Goal: Ask a question

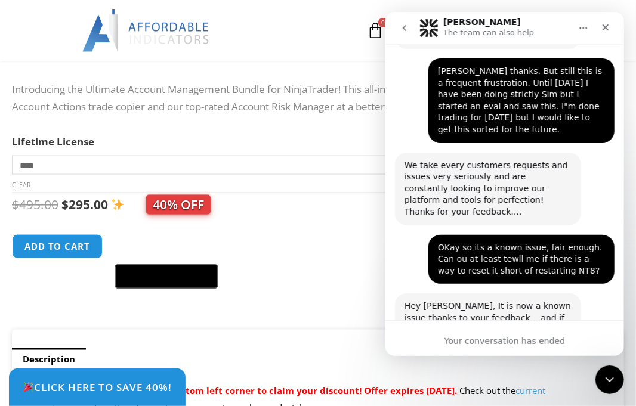
scroll to position [1421, 0]
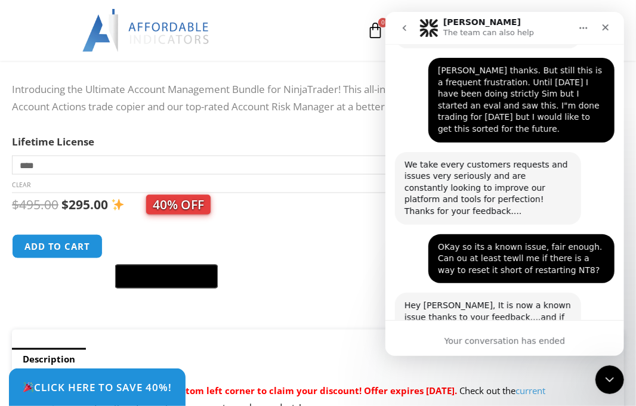
click at [405, 30] on icon "go back" at bounding box center [404, 28] width 4 height 6
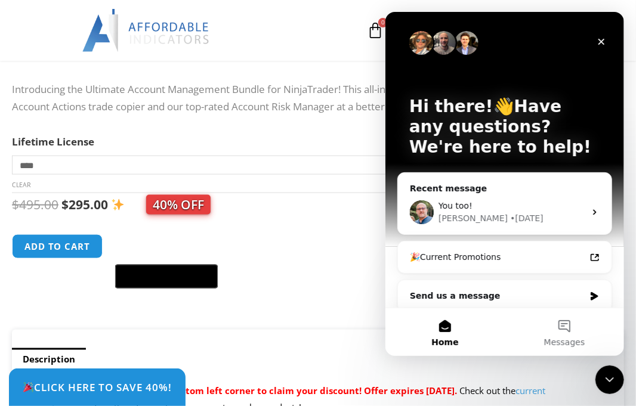
scroll to position [0, 0]
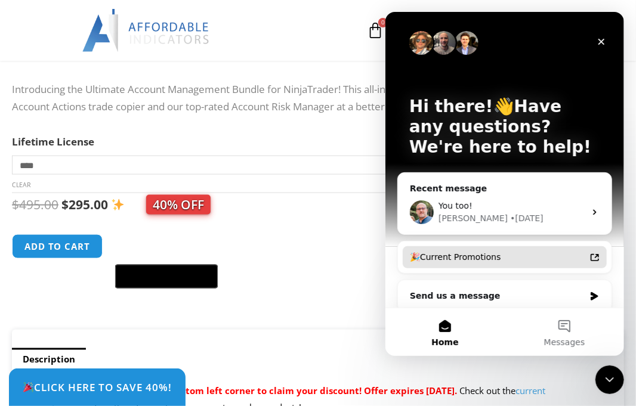
click at [491, 258] on div "🎉Current Promotions" at bounding box center [496, 257] width 175 height 13
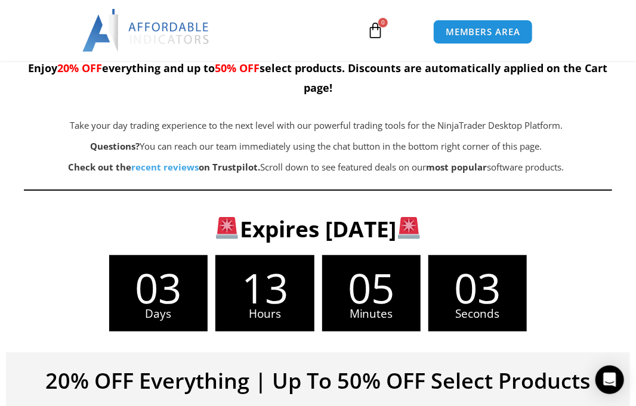
scroll to position [59, 0]
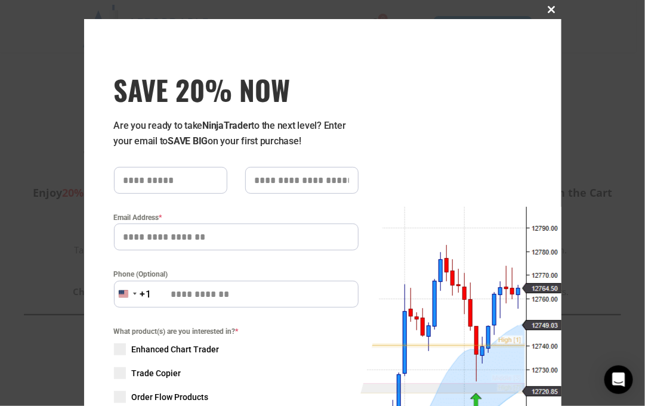
click at [546, 12] on span at bounding box center [551, 9] width 19 height 7
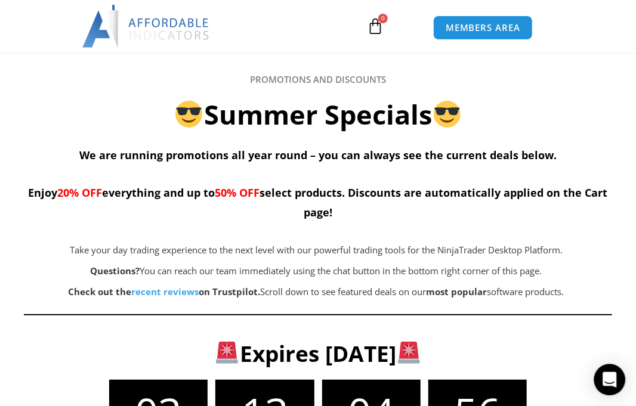
click at [608, 375] on icon "Open Intercom Messenger" at bounding box center [609, 380] width 14 height 16
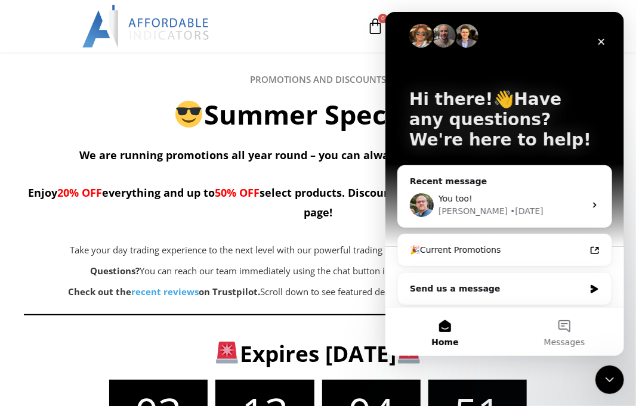
scroll to position [10, 0]
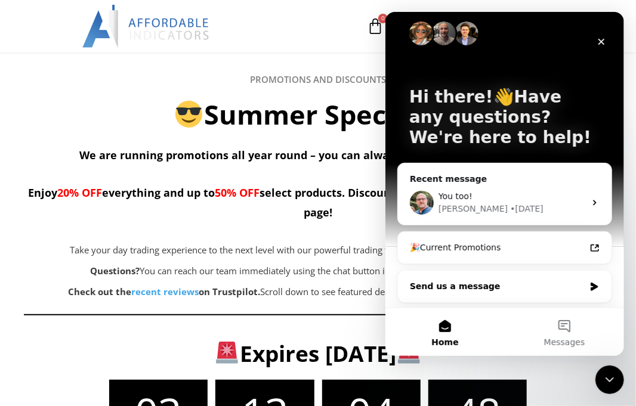
click at [508, 290] on div "Send us a message" at bounding box center [496, 286] width 175 height 13
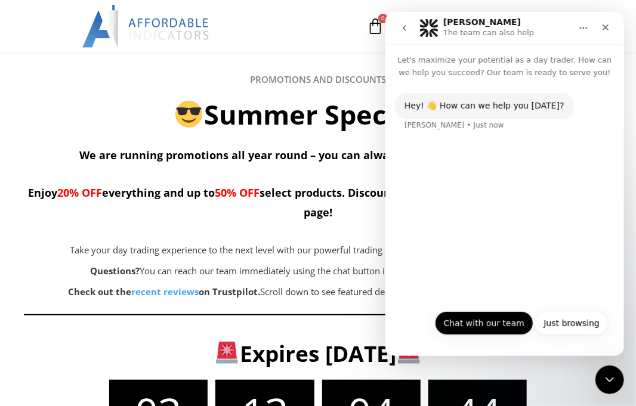
click at [497, 323] on button "Chat with our team" at bounding box center [483, 323] width 98 height 24
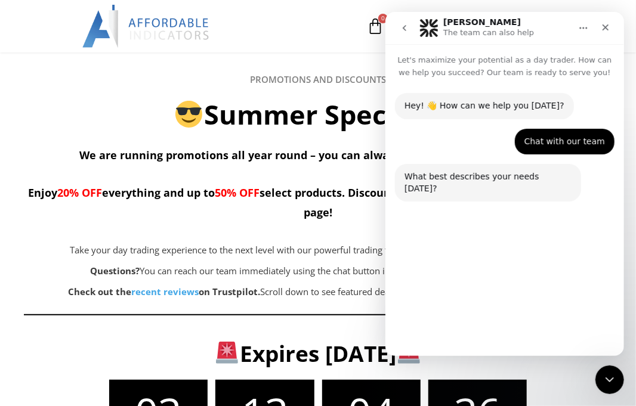
click at [473, 269] on button "Interested in New Purchase or Upgrade" at bounding box center [517, 265] width 182 height 24
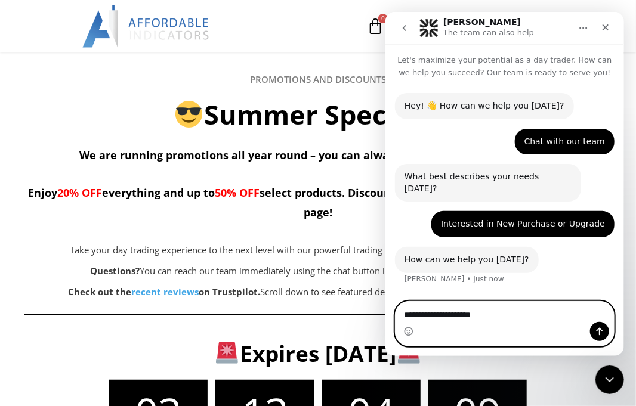
click at [516, 315] on textarea "**********" at bounding box center [504, 312] width 218 height 20
click at [499, 312] on textarea "**********" at bounding box center [504, 312] width 218 height 20
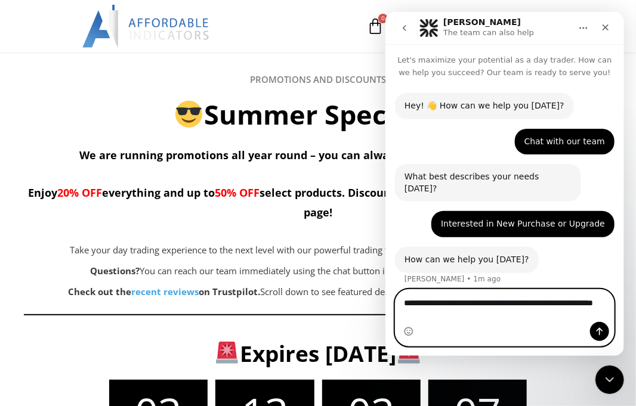
type textarea "**********"
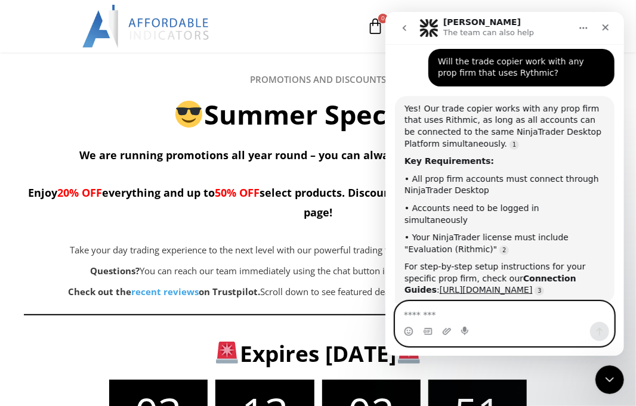
scroll to position [265, 0]
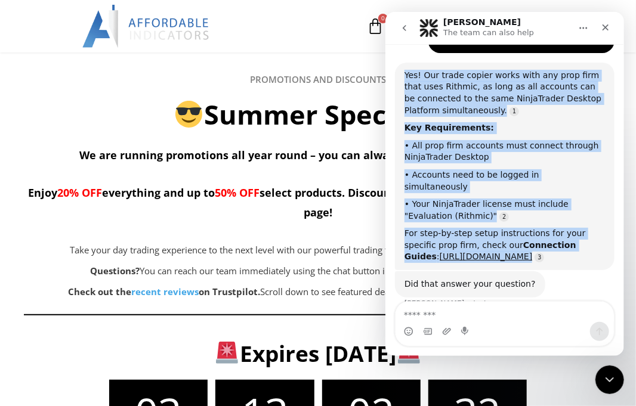
drag, startPoint x: 401, startPoint y: 60, endPoint x: 600, endPoint y: 240, distance: 268.1
click at [600, 240] on div "Yes! Our trade copier works with any prop firm that uses Rithmic, as long as al…" at bounding box center [503, 167] width 219 height 208
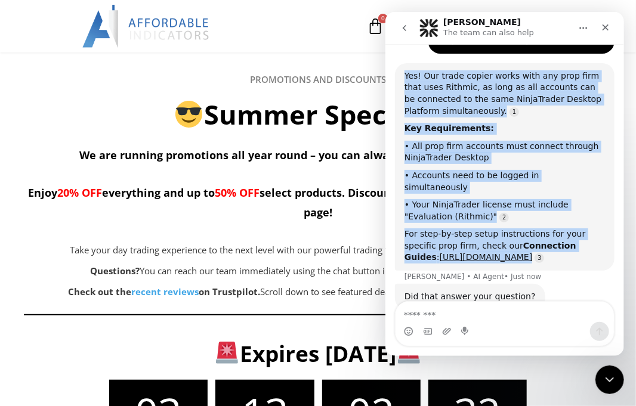
scroll to position [2, 0]
copy div "Yes! Our trade copier works with any prop firm that uses Rithmic, as long as al…"
